Goal: Task Accomplishment & Management: Manage account settings

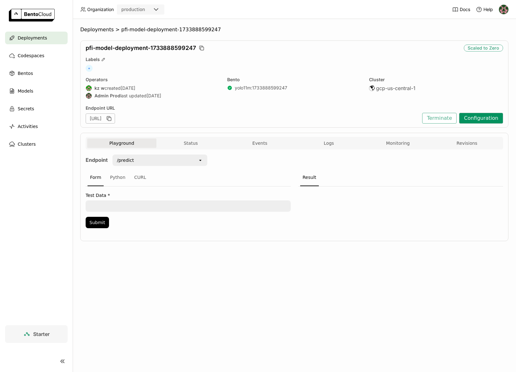
click at [482, 119] on button "Configuration" at bounding box center [481, 118] width 44 height 11
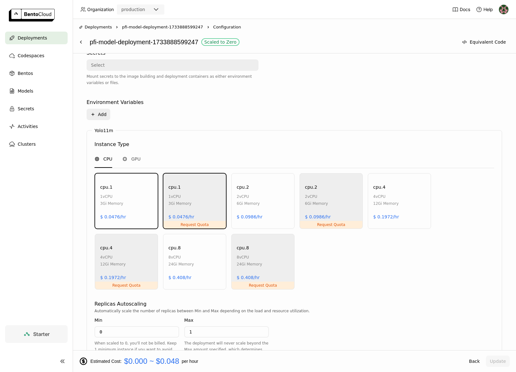
scroll to position [265, 0]
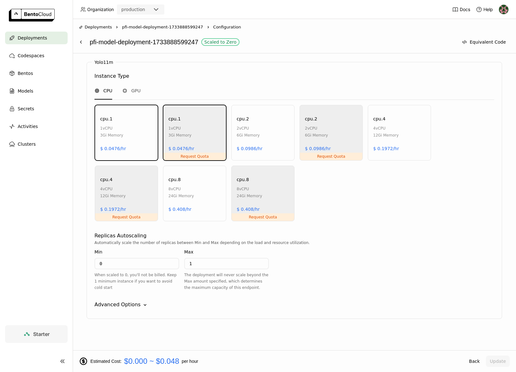
click at [113, 154] on div "cpu.1 1 vCPU 3Gi Memory $ 0.0476/hr" at bounding box center [126, 133] width 63 height 56
click at [129, 272] on div "When scaled to 0, you'll not be billed. Keep 1 minimum instance if you want to …" at bounding box center [136, 281] width 85 height 19
click at [153, 268] on input "0" at bounding box center [136, 263] width 83 height 10
type input "1"
click at [500, 362] on button "Update" at bounding box center [498, 360] width 24 height 11
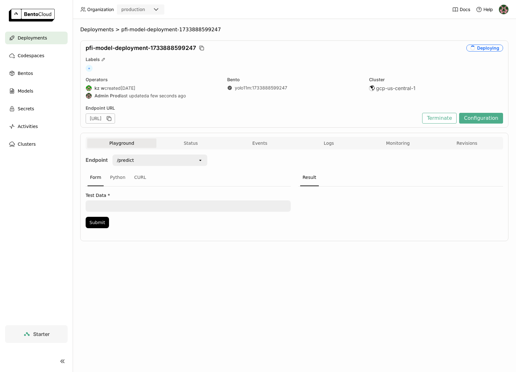
click at [138, 272] on div "Deployments > pfi-model-deployment-1733888599247 pfi-model-deployment-173388859…" at bounding box center [294, 195] width 443 height 353
